Goal: Complete application form

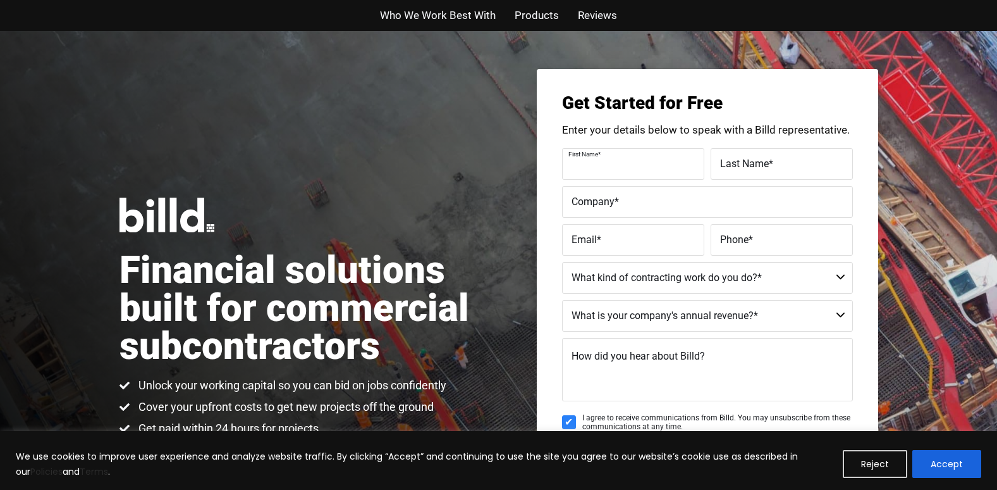
click at [653, 177] on input "First Name *" at bounding box center [633, 164] width 142 height 32
type input "[PERSON_NAME]"
type input "ACCESS GLASS WORKS LLC"
type input "[EMAIL_ADDRESS][DOMAIN_NAME]"
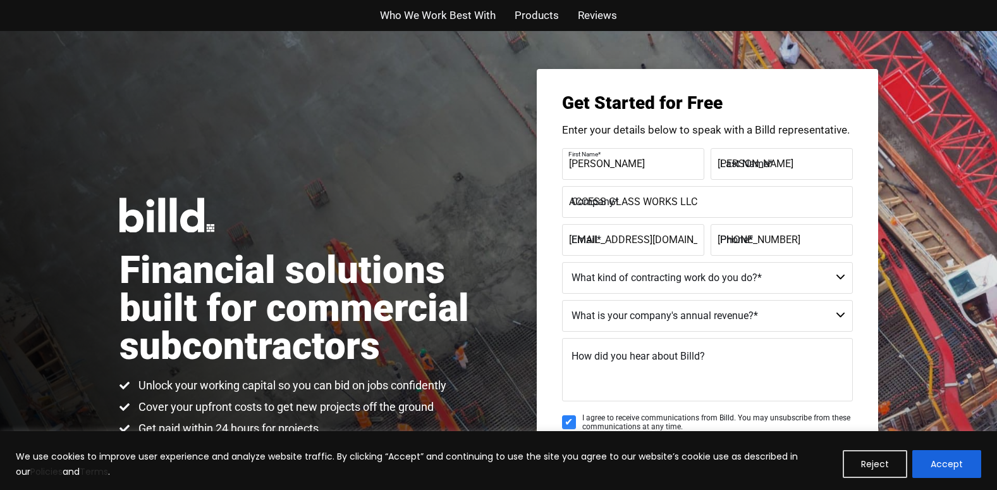
type input "[PHONE_NUMBER]"
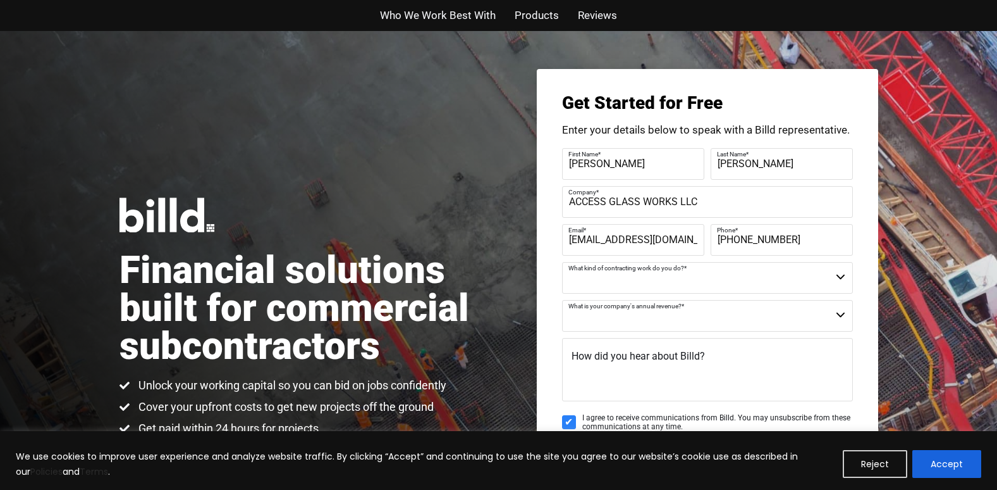
click at [844, 281] on select "Commercial Commercial and Residential Residential Not a Contractor" at bounding box center [707, 278] width 291 height 32
select select "Commercial and Residential"
click at [562, 262] on select "Commercial Commercial and Residential Residential Not a Contractor" at bounding box center [707, 278] width 291 height 32
click at [844, 312] on select "$40M + $25M - $40M $8M - $25M $4M - $8M $2M - $4M $1M - $2M Less than $1M" at bounding box center [707, 316] width 291 height 32
select select "Less than $1M"
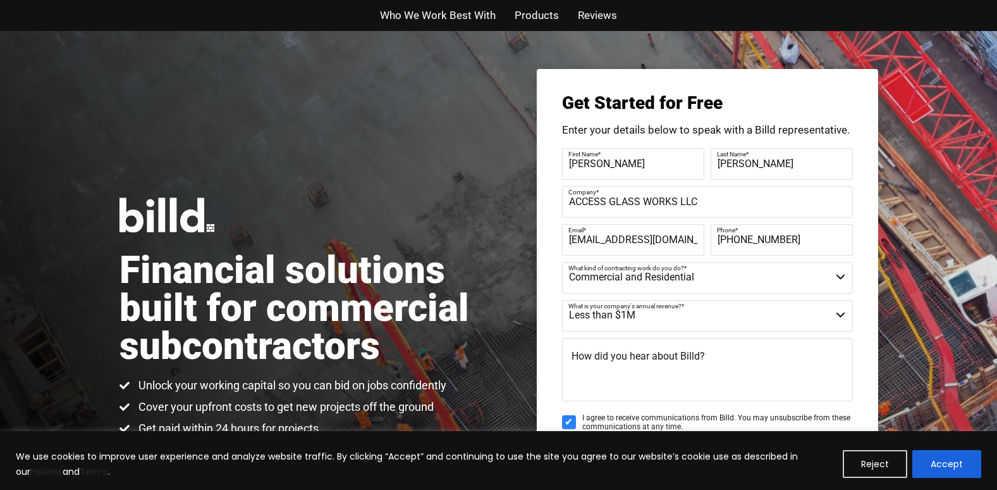
click at [562, 300] on select "$40M + $25M - $40M $8M - $25M $4M - $8M $2M - $4M $1M - $2M Less than $1M" at bounding box center [707, 316] width 291 height 32
click at [686, 315] on select "$40M + $25M - $40M $8M - $25M $4M - $8M $2M - $4M $1M - $2M Less than $1M" at bounding box center [707, 316] width 291 height 32
click at [677, 161] on label "First Name *" at bounding box center [632, 154] width 126 height 18
click at [677, 161] on input "[PERSON_NAME]" at bounding box center [633, 164] width 142 height 32
click at [669, 166] on input "[PERSON_NAME]" at bounding box center [633, 164] width 142 height 32
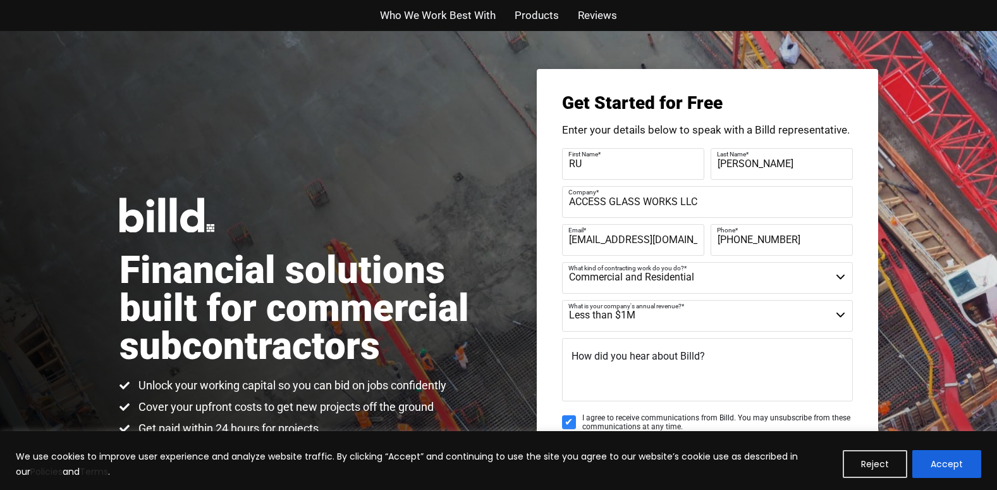
type input "R"
click at [777, 156] on label "Last Name *" at bounding box center [780, 154] width 126 height 18
click at [777, 156] on input "[PERSON_NAME]" at bounding box center [782, 164] width 142 height 32
type input "C"
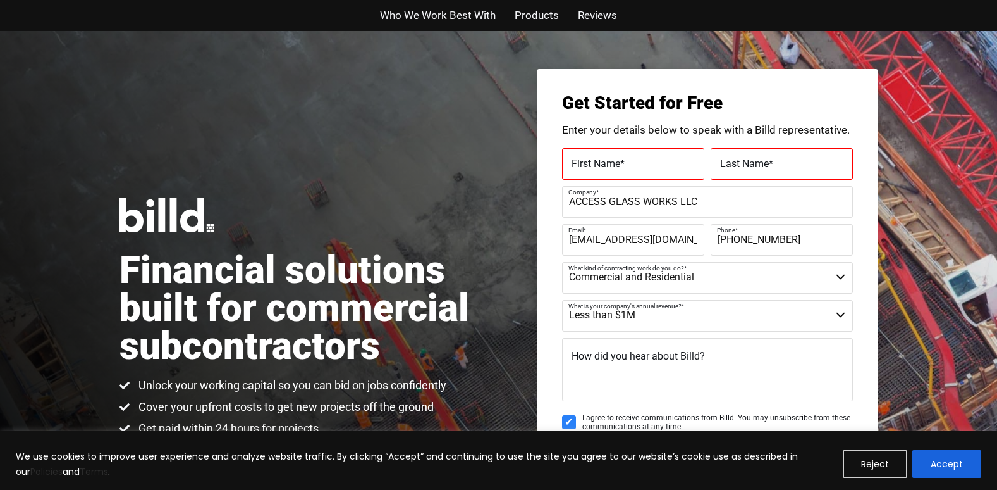
click at [744, 207] on input "ACCESS GLASS WORKS LLC" at bounding box center [707, 202] width 291 height 32
type input "A"
click at [694, 238] on label "Email *" at bounding box center [632, 230] width 126 height 18
click at [694, 238] on input "[EMAIL_ADDRESS][DOMAIN_NAME]" at bounding box center [633, 240] width 142 height 32
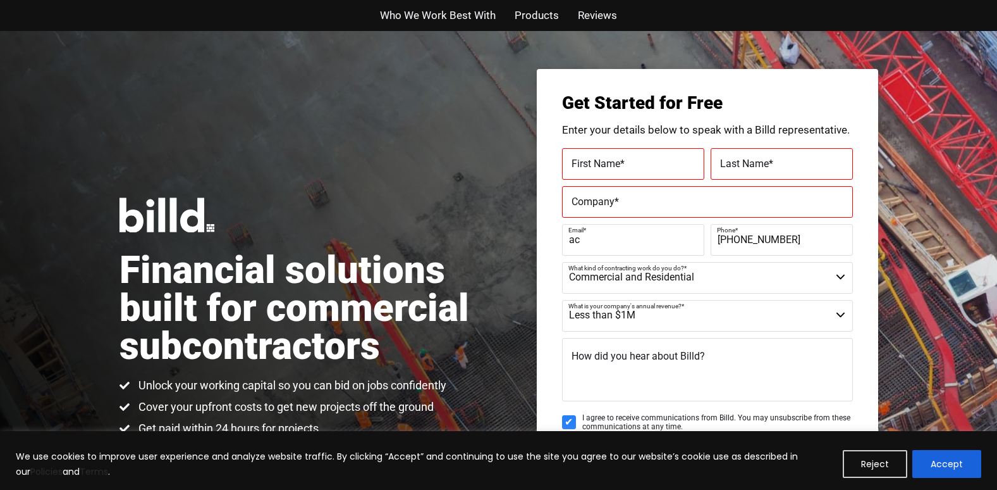
type input "a"
click at [819, 243] on input "[PHONE_NUMBER]" at bounding box center [782, 240] width 142 height 32
type input "("
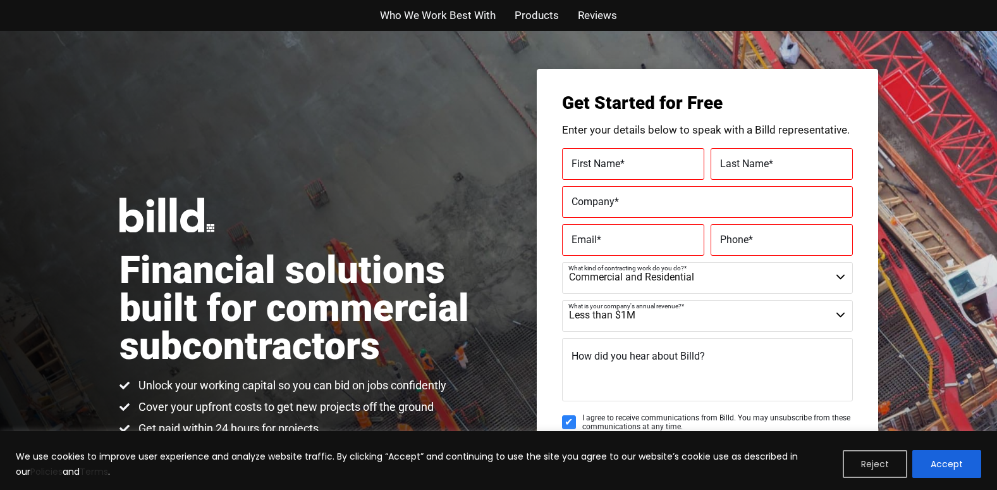
click at [889, 460] on button "Reject" at bounding box center [875, 464] width 65 height 28
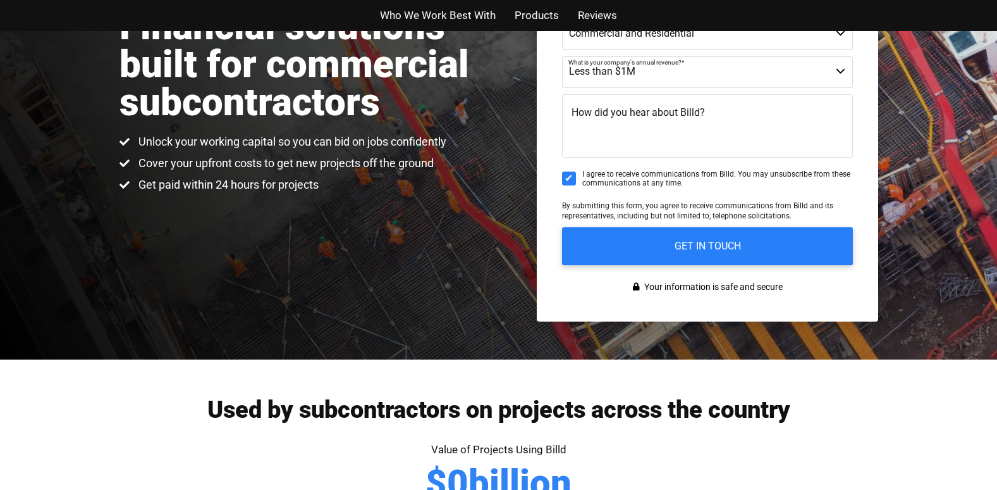
scroll to position [249, 0]
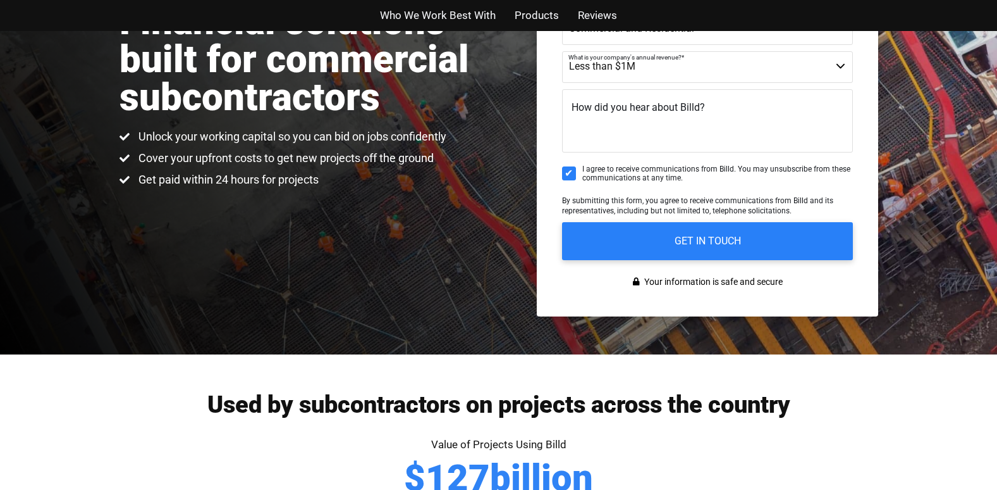
click at [576, 171] on input "I agree to receive communications from Billd. You may unsubscribe from these co…" at bounding box center [569, 173] width 14 height 14
checkbox input "false"
